Goal: Information Seeking & Learning: Stay updated

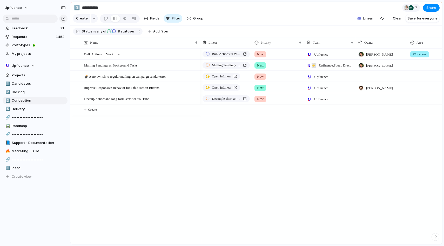
click at [271, 224] on div "Bulk Actions in Workflow Now Upfluence [PERSON_NAME] Workflow Mailing Sendings …" at bounding box center [321, 146] width 242 height 196
click at [409, 164] on div "Bulk Actions in Workflow Now Upfluence [PERSON_NAME] Workflow Mailing Sendings …" at bounding box center [321, 146] width 242 height 196
click at [318, 90] on span "Upfluence" at bounding box center [321, 87] width 14 height 5
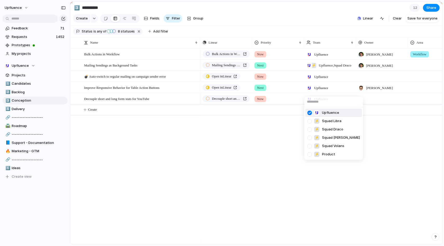
click at [280, 138] on div "Upfluence ⚡ Squad Libra ⚡ Squad Draco ⚡ Squad [PERSON_NAME] ⚡ Squad Volans ⚡ Pr…" at bounding box center [222, 123] width 444 height 246
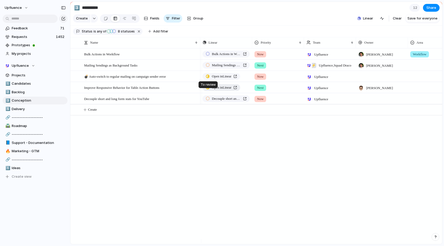
click at [208, 89] on div at bounding box center [208, 88] width 4 height 4
click at [197, 193] on div "Bulk Actions in Workflow Mailing Sendings as Background Tasks 💣 Auto-switch to …" at bounding box center [256, 146] width 372 height 196
click at [112, 79] on span "💣 Auto-switch to regular mailing on campaign sender error" at bounding box center [125, 76] width 82 height 6
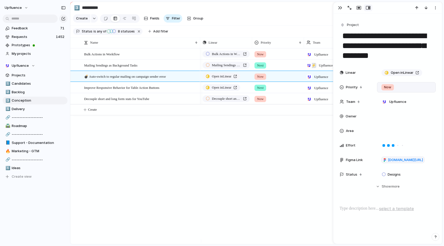
scroll to position [63, 0]
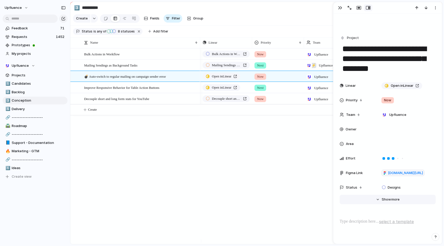
click at [394, 200] on span "more" at bounding box center [395, 199] width 8 height 5
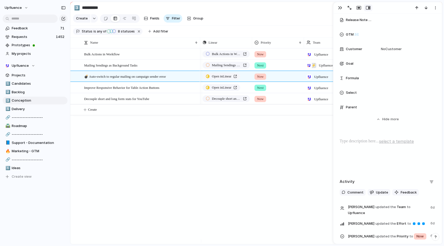
scroll to position [390, 0]
click at [340, 6] on button "button" at bounding box center [340, 7] width 8 height 7
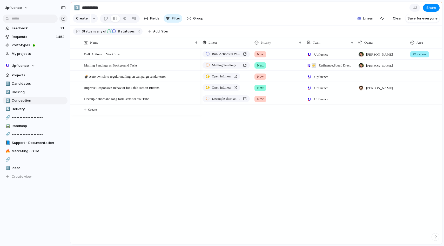
click at [324, 172] on div "Bulk Actions in Workflow Now Upfluence [PERSON_NAME] Workflow Mailing Sendings …" at bounding box center [321, 146] width 242 height 196
click at [273, 57] on div "Now" at bounding box center [277, 53] width 51 height 9
click at [303, 155] on div "Now Next Later No Priority" at bounding box center [222, 123] width 444 height 246
